Goal: Information Seeking & Learning: Find specific page/section

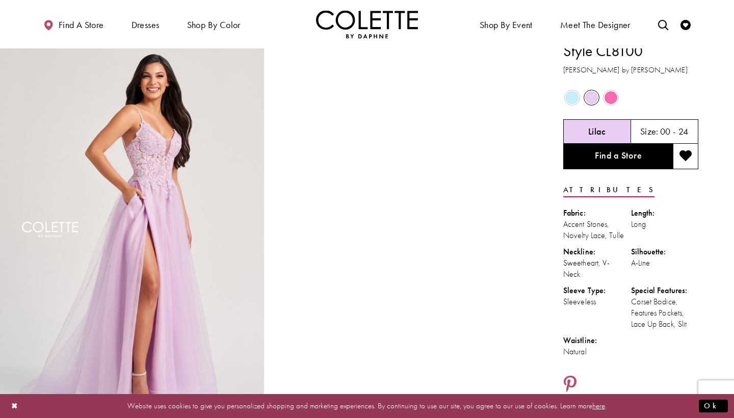
scroll to position [10, 0]
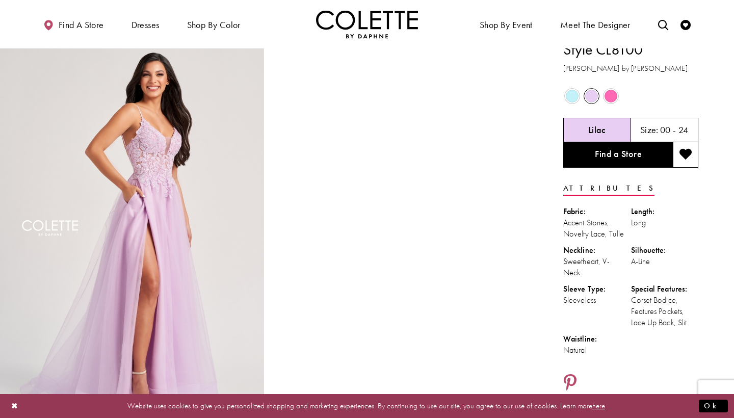
click at [611, 99] on span "Product color controls state depends on size chosen" at bounding box center [610, 96] width 13 height 13
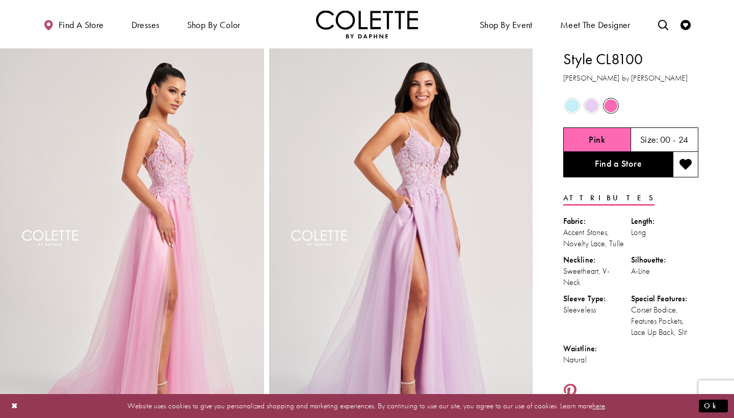
scroll to position [0, 0]
click at [574, 103] on span "Product color controls state depends on size chosen" at bounding box center [571, 105] width 13 height 13
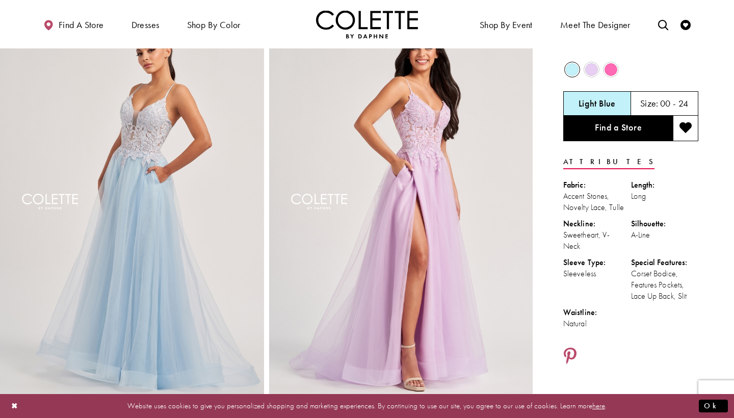
scroll to position [15, 0]
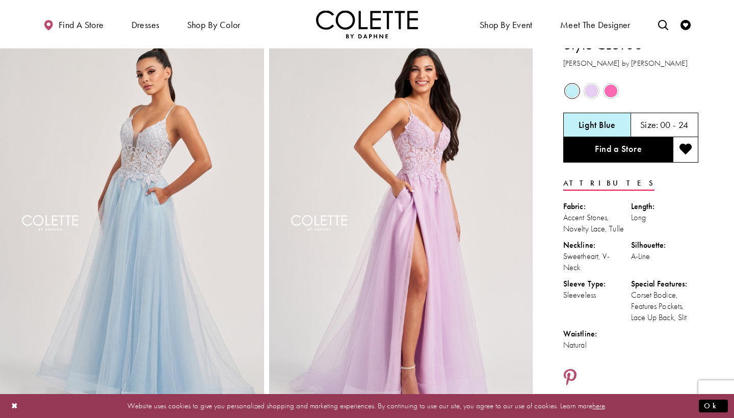
click at [591, 90] on span "Product color controls state depends on size chosen" at bounding box center [591, 91] width 13 height 13
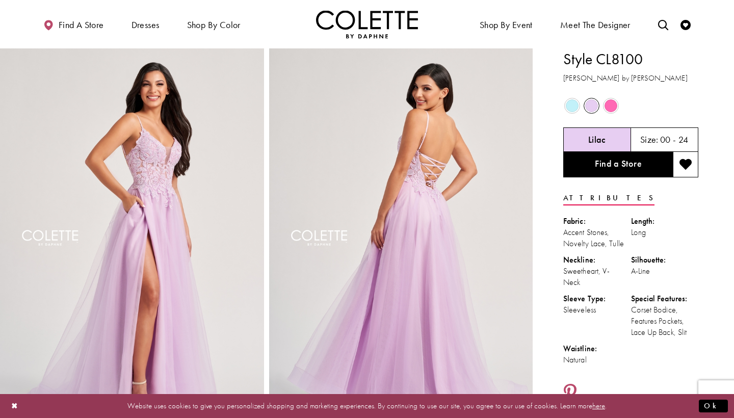
scroll to position [0, 0]
click at [629, 171] on link "Find a Store" at bounding box center [618, 164] width 110 height 25
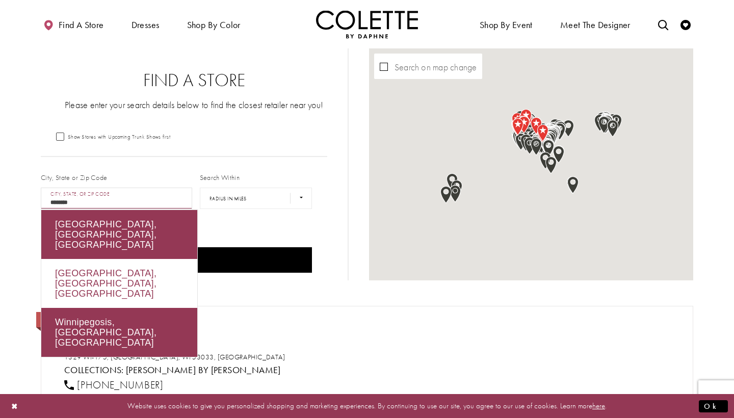
click at [136, 263] on div "[GEOGRAPHIC_DATA], [GEOGRAPHIC_DATA], [GEOGRAPHIC_DATA]" at bounding box center [119, 283] width 156 height 49
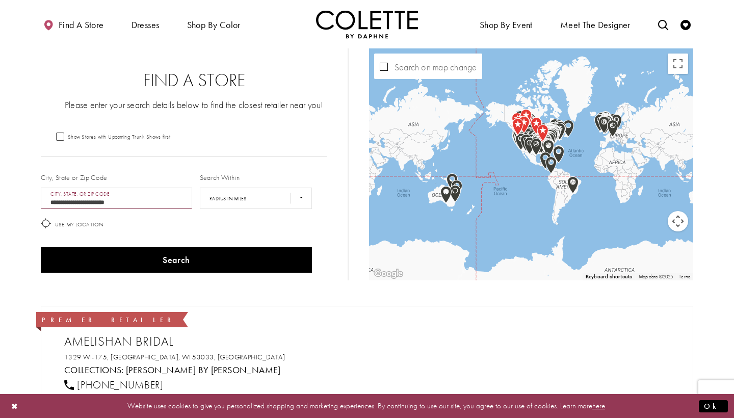
drag, startPoint x: 142, startPoint y: 202, endPoint x: 77, endPoint y: 201, distance: 65.2
click at [77, 201] on input "**********" at bounding box center [116, 197] width 151 height 21
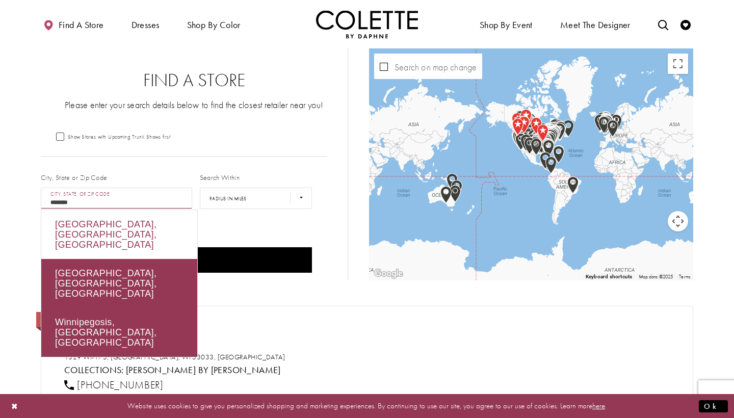
click at [100, 222] on div "[GEOGRAPHIC_DATA], [GEOGRAPHIC_DATA], [GEOGRAPHIC_DATA]" at bounding box center [119, 234] width 156 height 49
type input "**********"
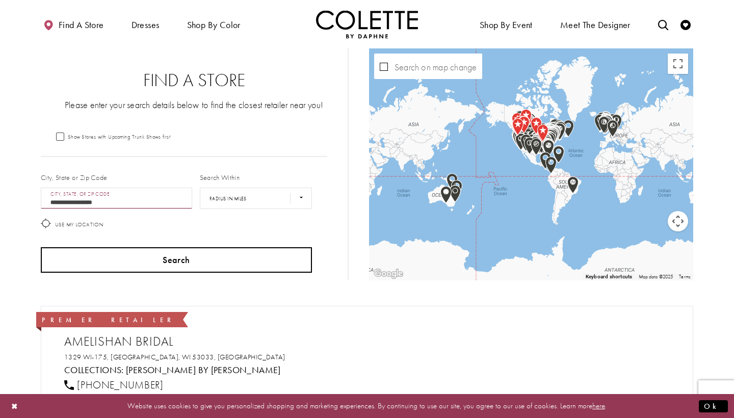
click at [169, 269] on button "Search" at bounding box center [176, 259] width 271 height 25
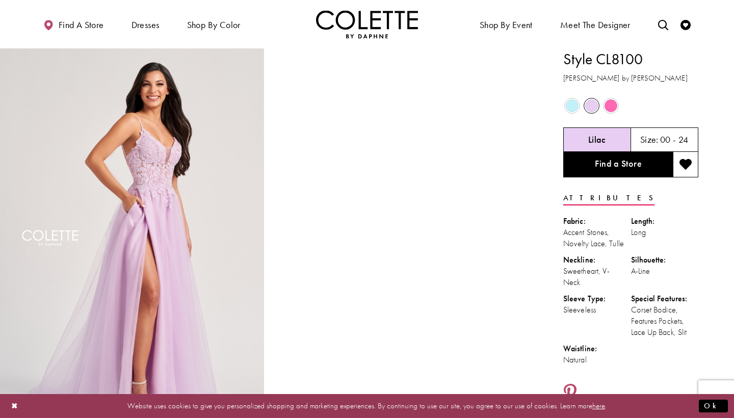
drag, startPoint x: 642, startPoint y: 56, endPoint x: 568, endPoint y: 61, distance: 74.1
click at [568, 61] on h1 "Style CL8100" at bounding box center [630, 58] width 135 height 21
click at [645, 59] on h1 "Style CL8100" at bounding box center [630, 58] width 135 height 21
drag, startPoint x: 645, startPoint y: 59, endPoint x: 596, endPoint y: 59, distance: 49.4
click at [596, 59] on h1 "Style CL8100" at bounding box center [630, 58] width 135 height 21
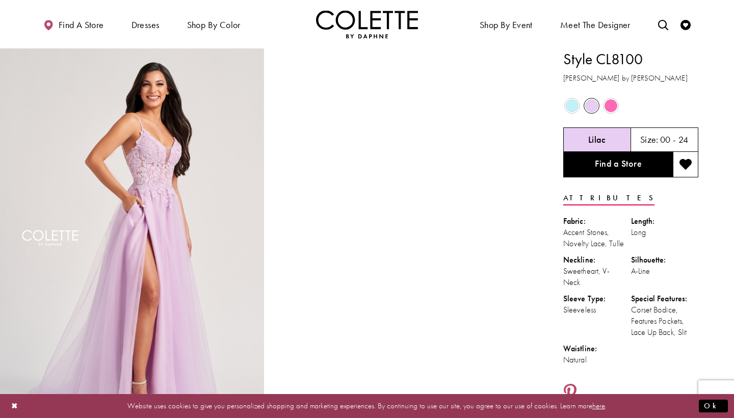
copy h1 "CL8100"
click at [571, 107] on span "Product color controls state depends on size chosen" at bounding box center [571, 105] width 13 height 13
